Goal: Task Accomplishment & Management: Use online tool/utility

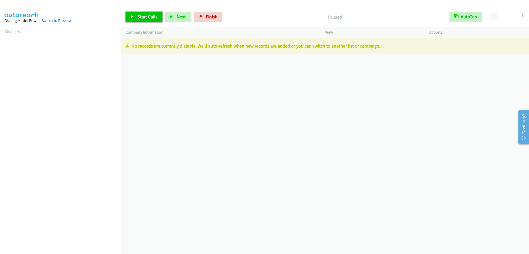
click at [147, 19] on span "Start Calls" at bounding box center [147, 17] width 20 height 6
click at [145, 18] on span "Pause" at bounding box center [143, 17] width 12 height 6
click at [201, 19] on link "Finish" at bounding box center [208, 17] width 28 height 10
click at [140, 16] on span "Start Calls" at bounding box center [147, 17] width 20 height 6
drag, startPoint x: 199, startPoint y: 15, endPoint x: 264, endPoint y: 63, distance: 80.7
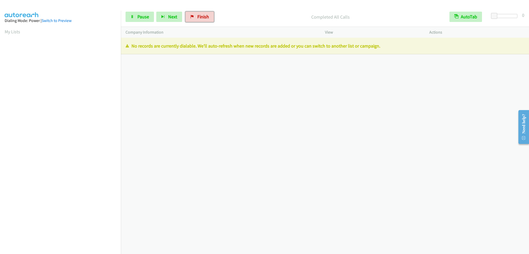
click at [199, 15] on span "Finish" at bounding box center [203, 17] width 12 height 6
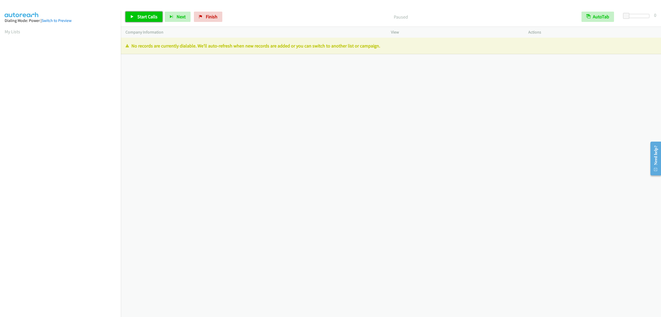
click at [147, 17] on span "Start Calls" at bounding box center [147, 17] width 20 height 6
click at [196, 20] on link "Finish" at bounding box center [199, 17] width 28 height 10
click at [141, 12] on link "Start Calls" at bounding box center [143, 17] width 37 height 10
drag, startPoint x: 205, startPoint y: 18, endPoint x: 352, endPoint y: 27, distance: 147.7
click at [205, 18] on span "Finish" at bounding box center [203, 17] width 12 height 6
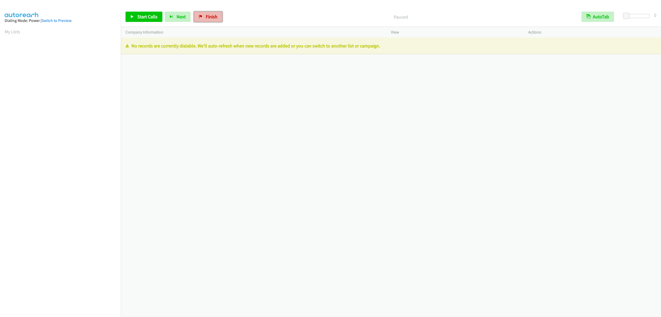
click at [210, 17] on span "Finish" at bounding box center [212, 17] width 12 height 6
